Goal: Task Accomplishment & Management: Manage account settings

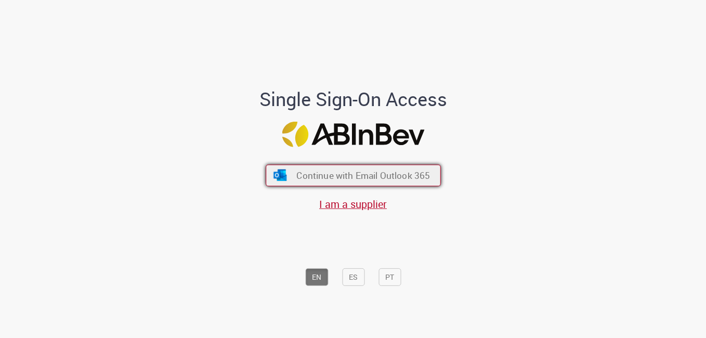
click at [385, 172] on span "Continue with Email Outlook 365" at bounding box center [363, 176] width 134 height 12
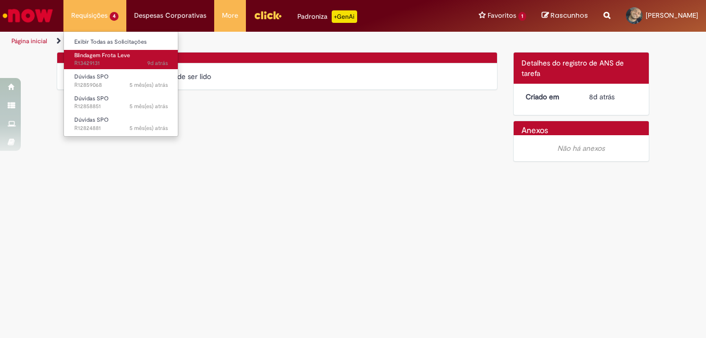
click at [92, 53] on span "Blindagem Frota Leve" at bounding box center [102, 55] width 56 height 8
click at [94, 58] on span "Blindagem Frota Leve" at bounding box center [102, 55] width 56 height 8
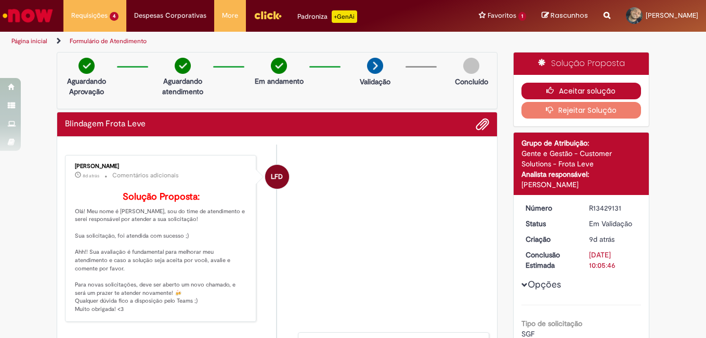
click at [573, 90] on button "Aceitar solução" at bounding box center [582, 91] width 120 height 17
click at [567, 88] on button "Aceitar solução" at bounding box center [582, 91] width 120 height 17
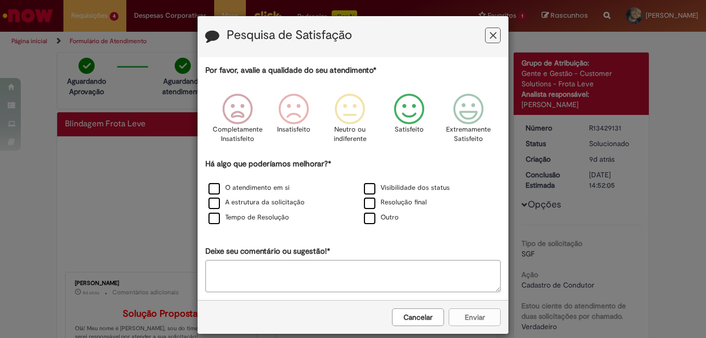
click at [410, 113] on icon "Feedback" at bounding box center [409, 109] width 39 height 31
drag, startPoint x: 263, startPoint y: 190, endPoint x: 272, endPoint y: 188, distance: 8.5
click at [264, 190] on label "O atendimento em si" at bounding box center [249, 188] width 81 height 10
click at [462, 318] on button "Enviar" at bounding box center [475, 317] width 52 height 18
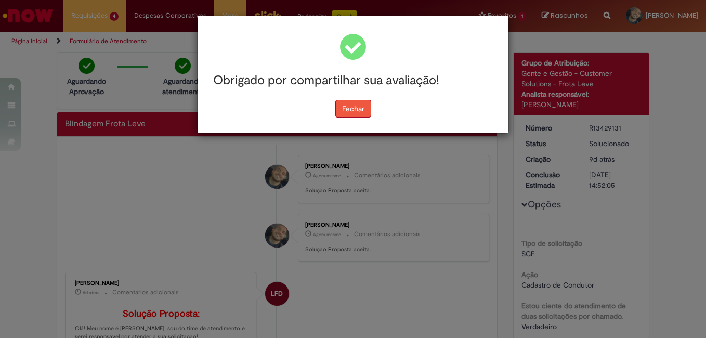
click at [363, 109] on button "Fechar" at bounding box center [353, 109] width 36 height 18
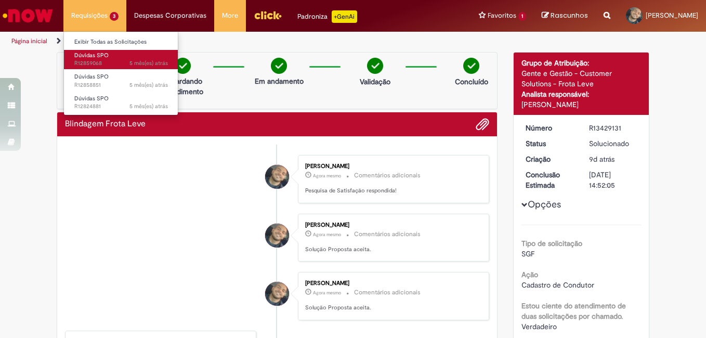
click at [104, 55] on span "Dúvidas SPO" at bounding box center [91, 55] width 34 height 8
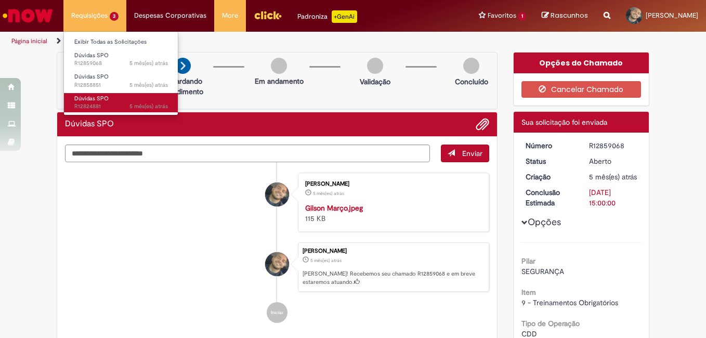
click at [91, 100] on span "Dúvidas SPO" at bounding box center [91, 99] width 34 height 8
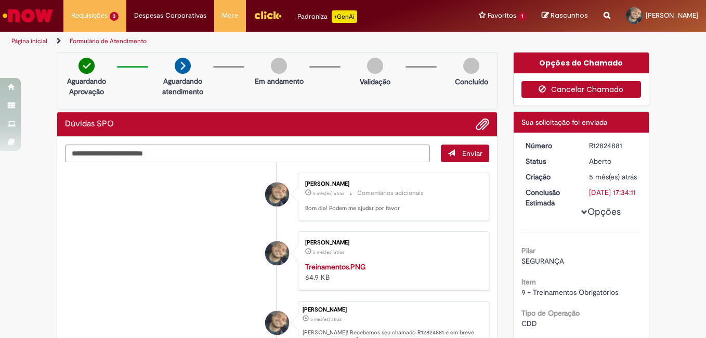
click at [598, 89] on button "Cancelar Chamado" at bounding box center [582, 89] width 120 height 17
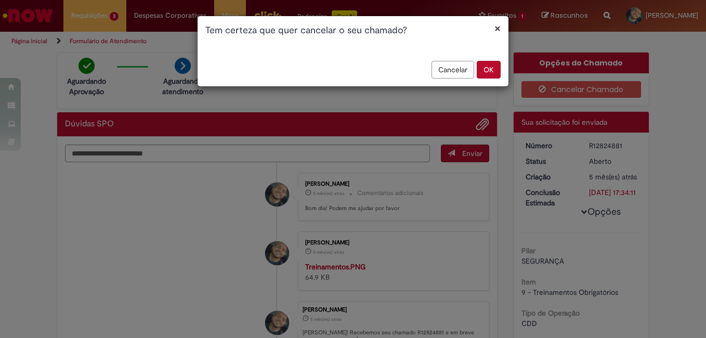
click at [502, 32] on div "× Tem certeza que quer cancelar o seu chamado?" at bounding box center [353, 30] width 311 height 29
click at [490, 71] on button "OK" at bounding box center [489, 70] width 24 height 18
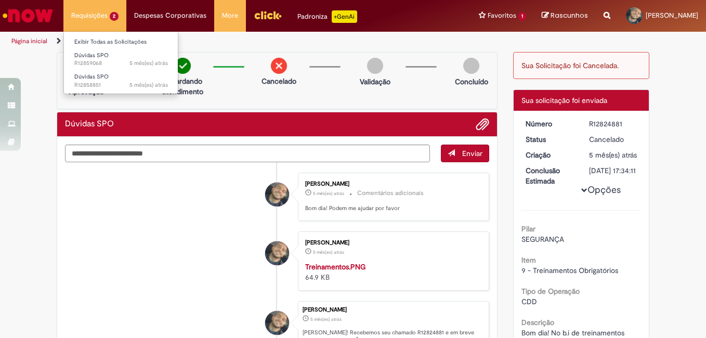
click at [106, 20] on li "Requisições 2 Exibir Todas as Solicitações Dúvidas SPO 5 mês(es) atrás 5 meses …" at bounding box center [94, 15] width 63 height 31
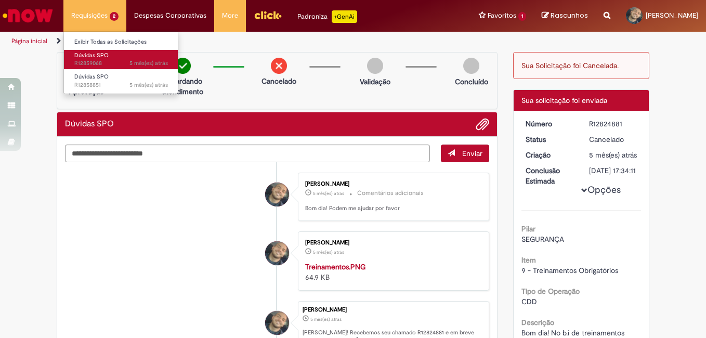
click at [98, 58] on span "Dúvidas SPO" at bounding box center [91, 55] width 34 height 8
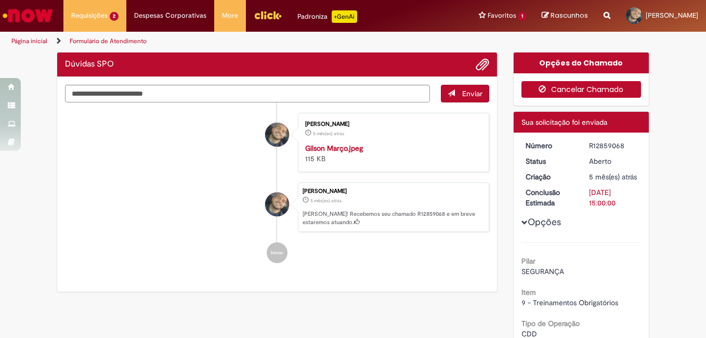
click at [609, 89] on button "Cancelar Chamado" at bounding box center [582, 89] width 120 height 17
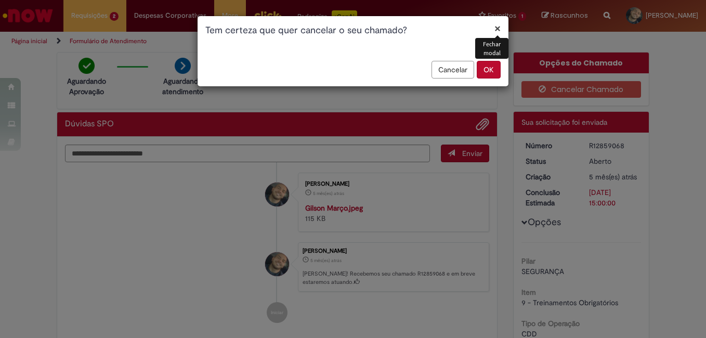
click at [487, 73] on button "OK" at bounding box center [489, 70] width 24 height 18
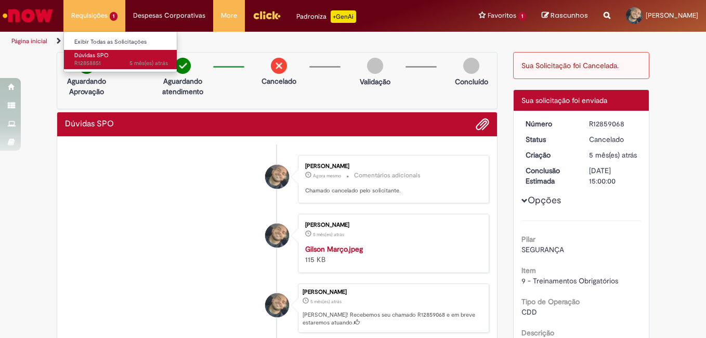
click at [94, 57] on span "Dúvidas SPO" at bounding box center [91, 55] width 34 height 8
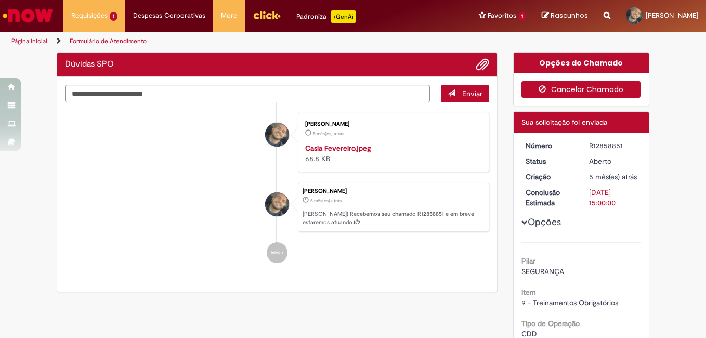
click at [580, 88] on button "Cancelar Chamado" at bounding box center [582, 89] width 120 height 17
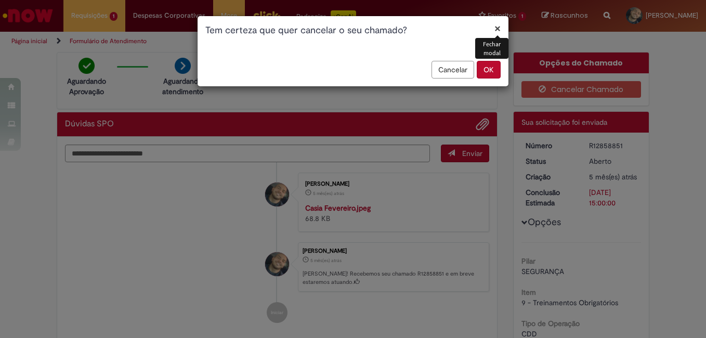
click at [488, 73] on button "OK" at bounding box center [489, 70] width 24 height 18
